Goal: Transaction & Acquisition: Subscribe to service/newsletter

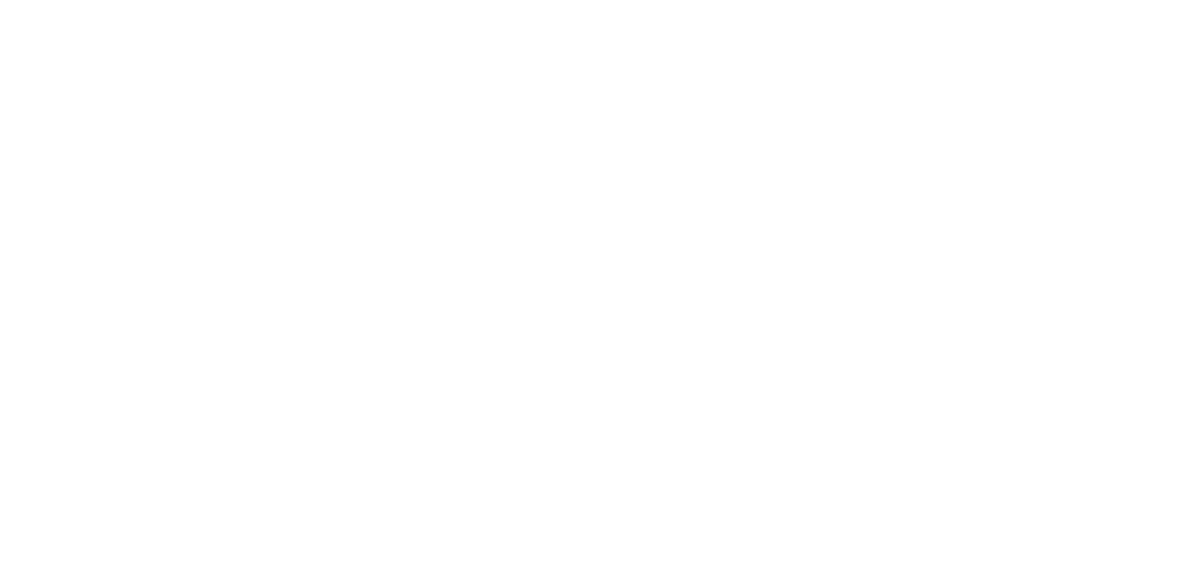
select select "*"
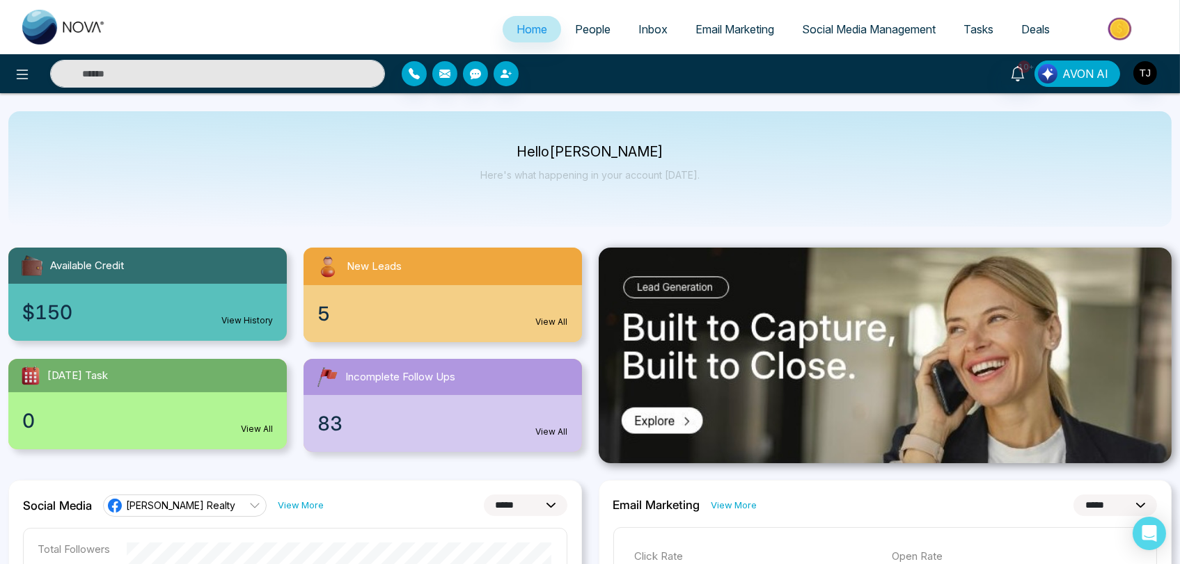
click at [1083, 72] on span "AVON AI" at bounding box center [1085, 73] width 46 height 17
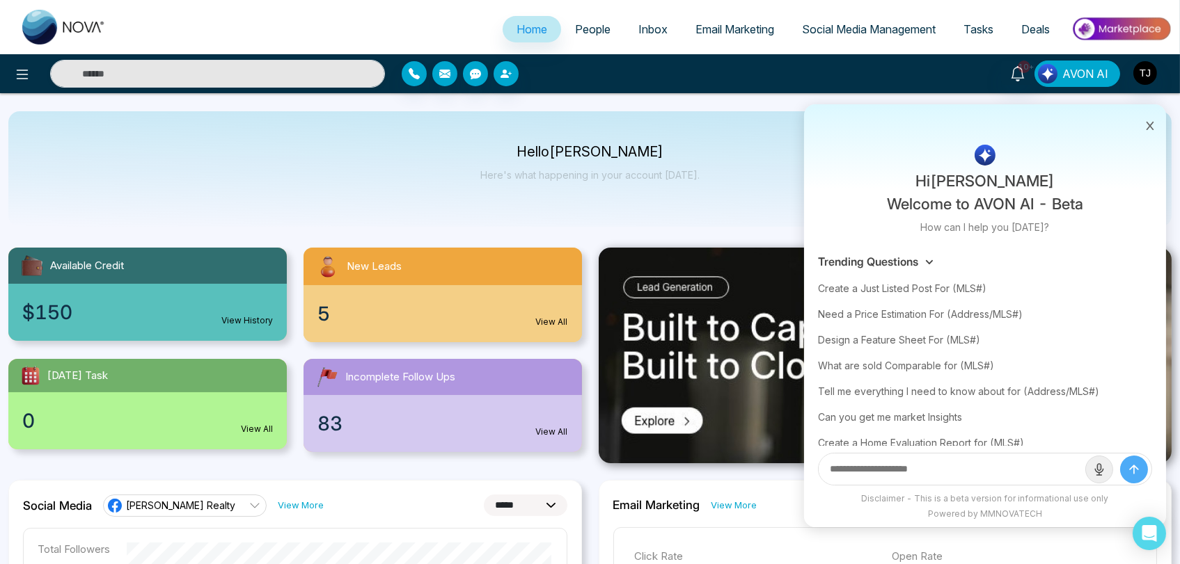
click at [1083, 72] on span "AVON AI" at bounding box center [1085, 73] width 46 height 17
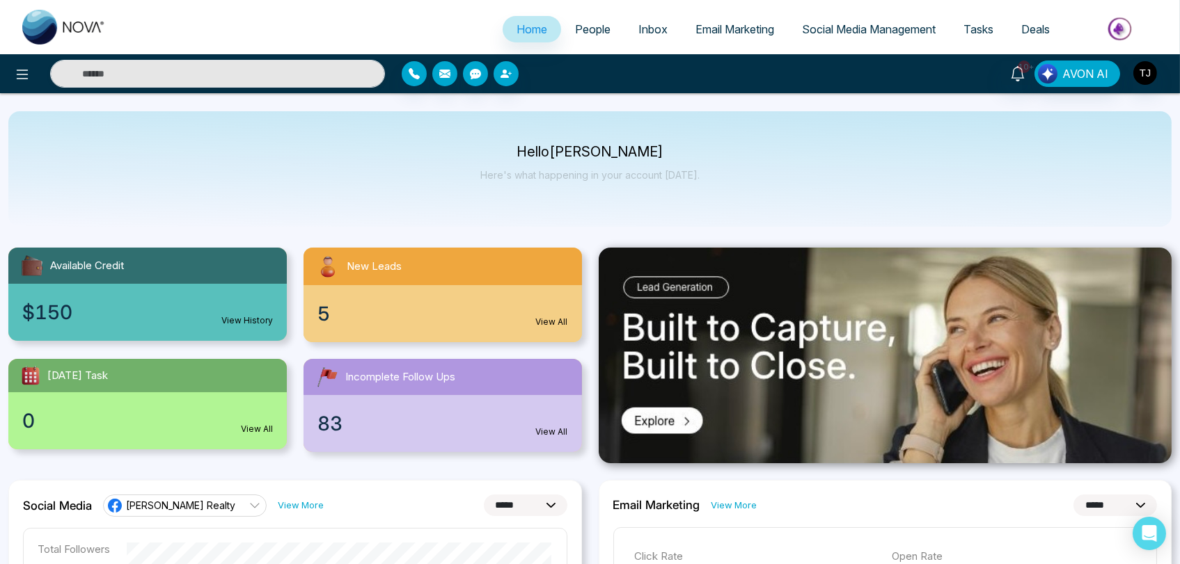
click at [1113, 31] on img at bounding box center [1120, 28] width 101 height 31
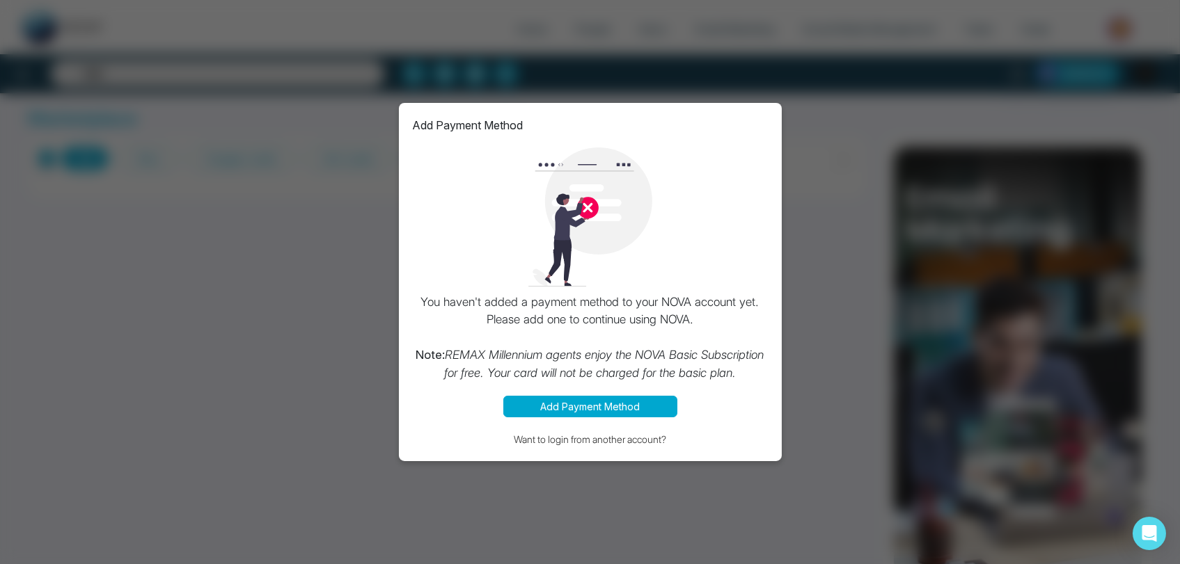
click at [807, 183] on div "Add Payment Method You haven't added a payment method to your NOVA account yet.…" at bounding box center [590, 282] width 1180 height 564
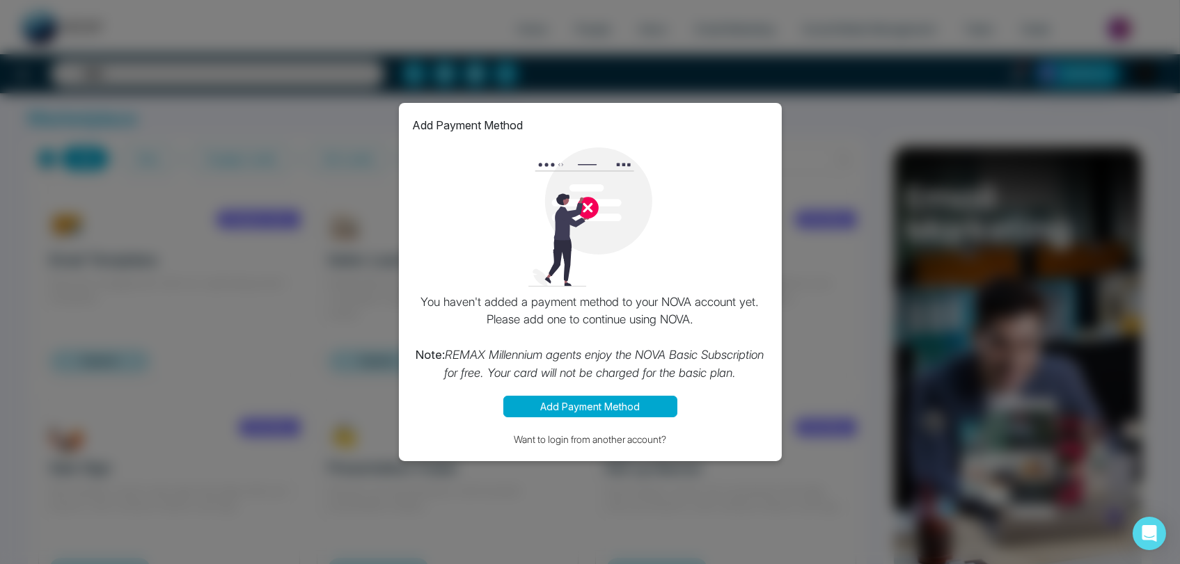
click at [776, 383] on div "Add Payment Method You haven't added a payment method to your NOVA account yet.…" at bounding box center [590, 282] width 383 height 359
